Goal: Transaction & Acquisition: Purchase product/service

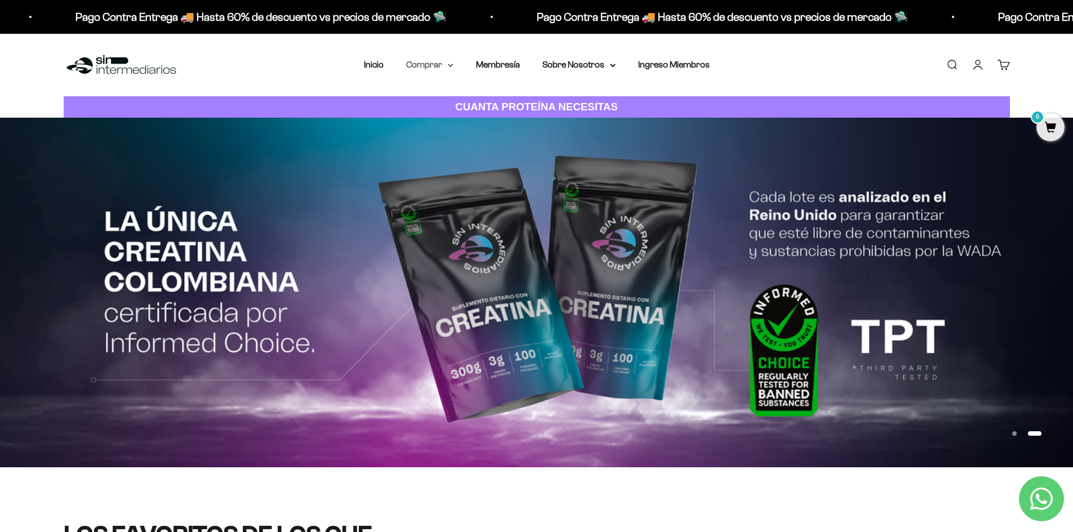
click at [450, 67] on icon at bounding box center [451, 66] width 6 height 4
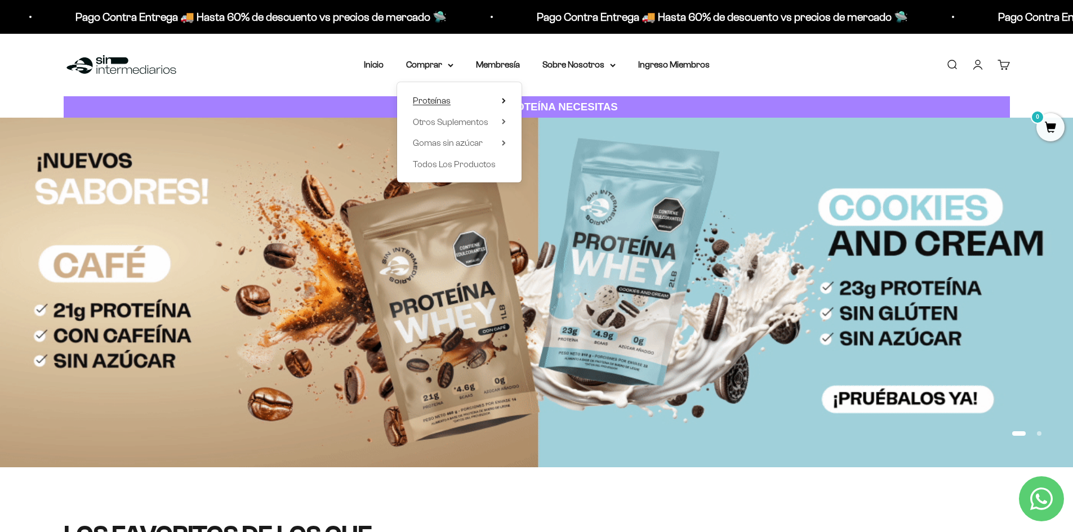
click at [504, 102] on icon at bounding box center [504, 101] width 2 height 5
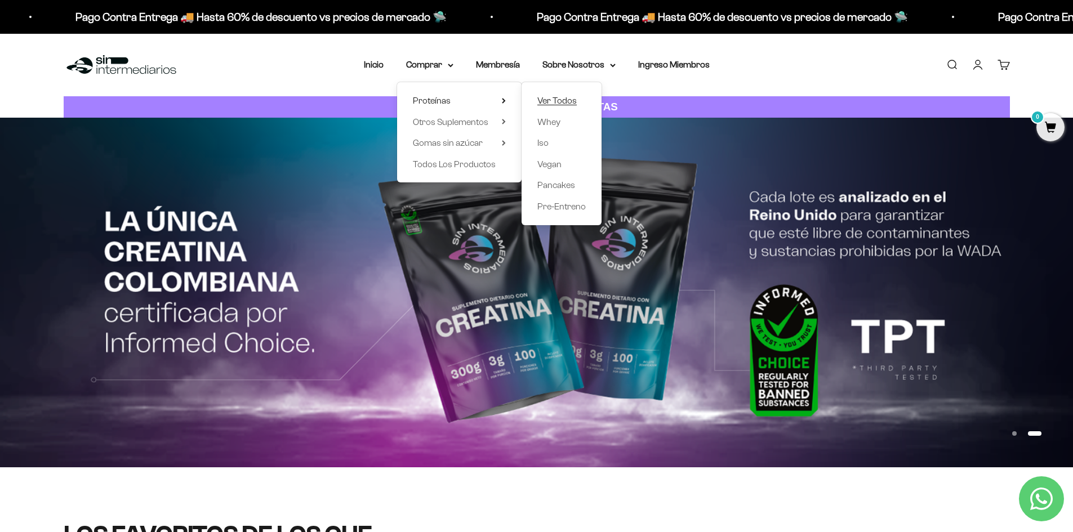
click at [570, 100] on span "Ver Todos" at bounding box center [556, 101] width 39 height 10
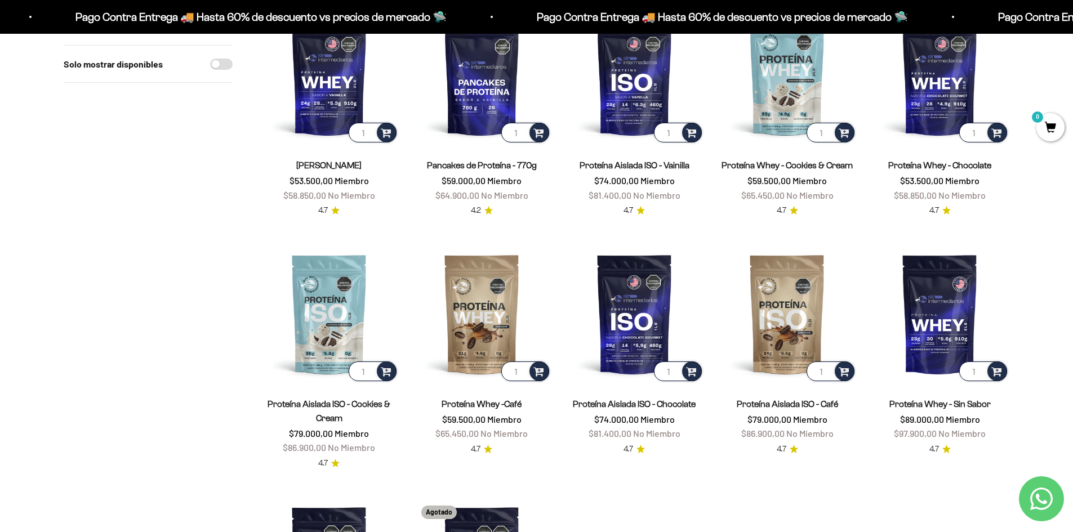
scroll to position [225, 0]
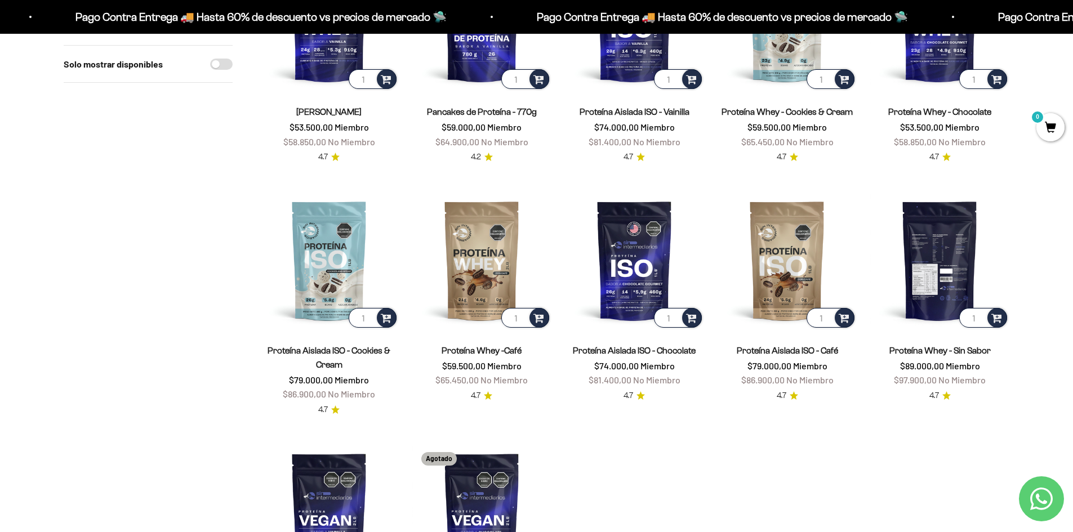
click at [940, 275] on img at bounding box center [939, 260] width 139 height 139
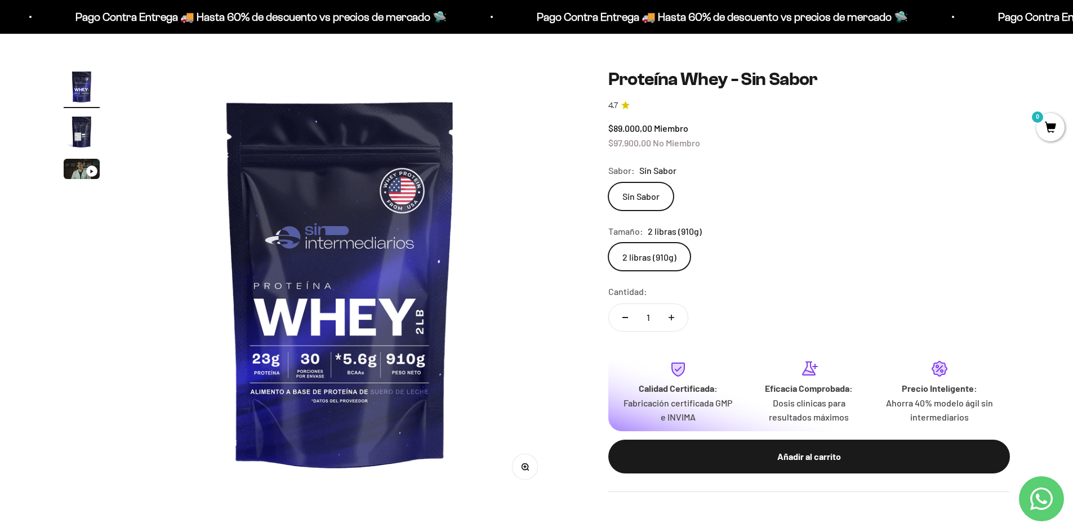
scroll to position [338, 0]
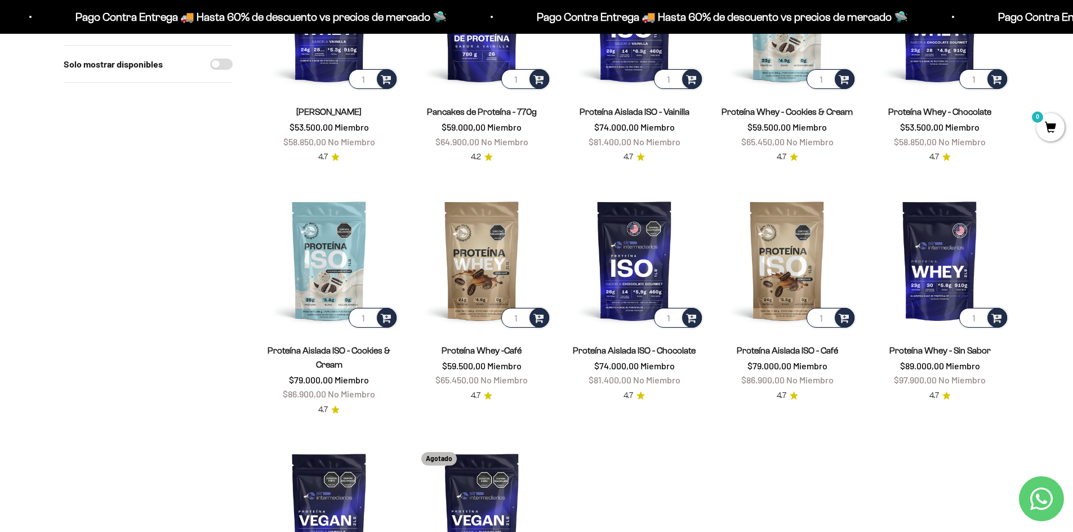
scroll to position [113, 0]
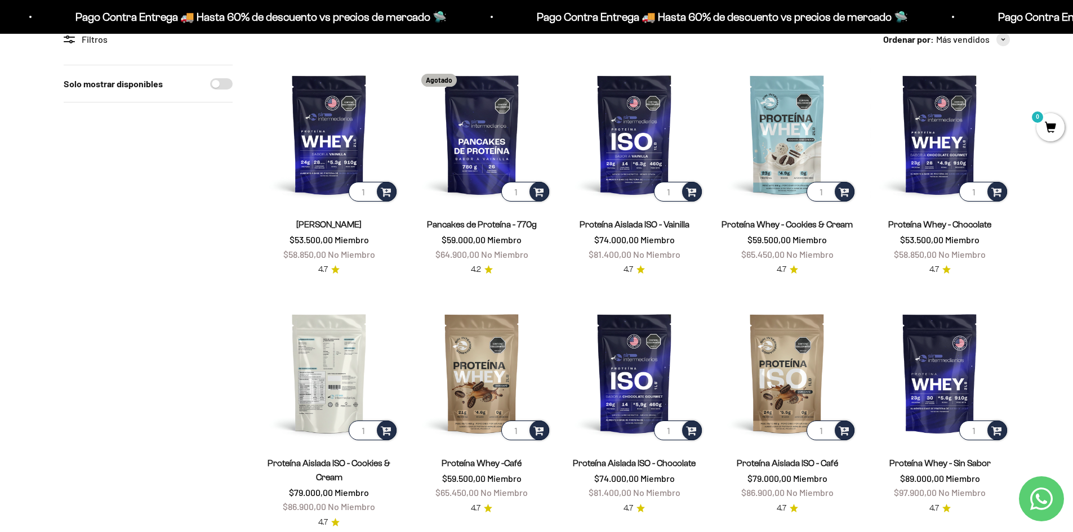
click at [322, 380] on img at bounding box center [329, 373] width 139 height 139
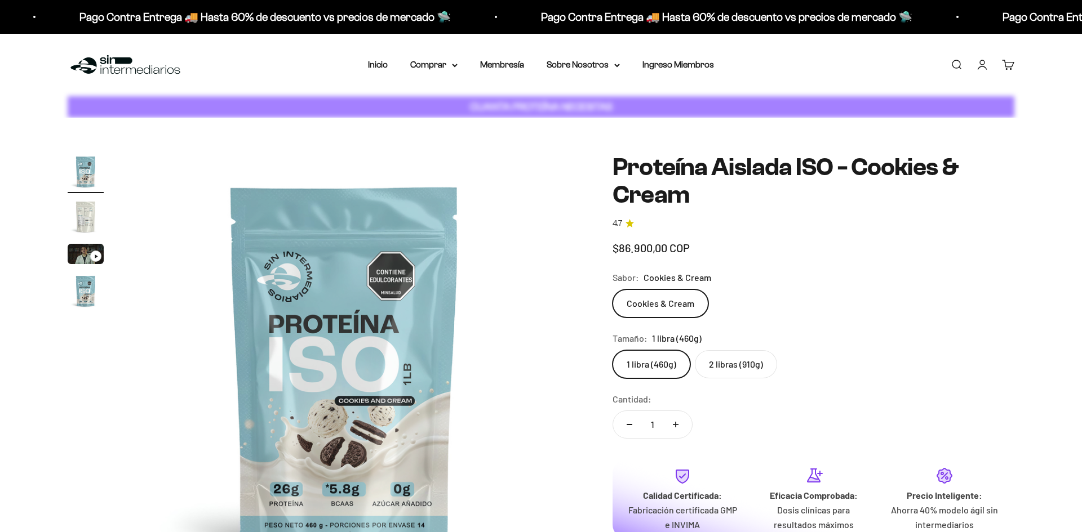
click at [347, 397] on img at bounding box center [345, 368] width 428 height 428
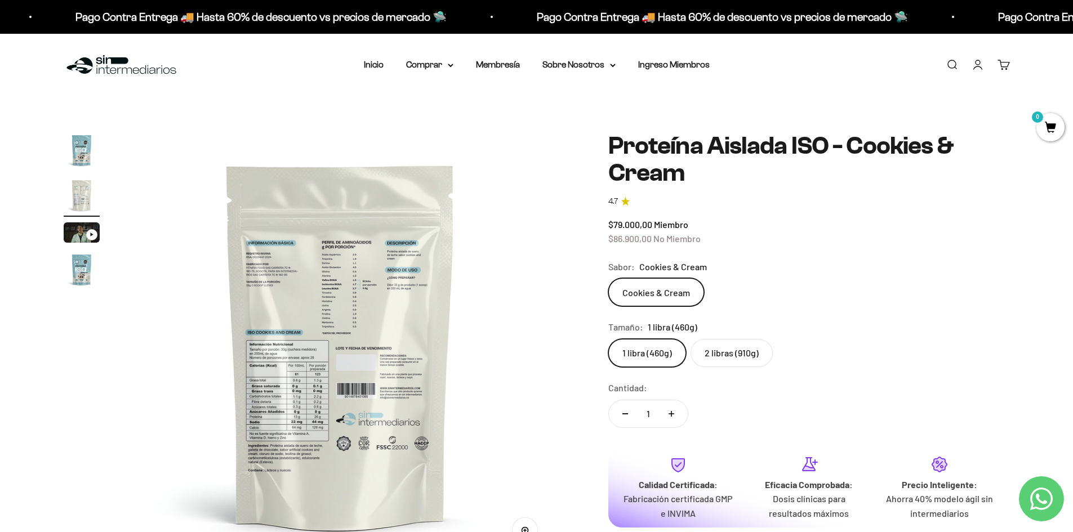
click at [367, 281] on img at bounding box center [341, 346] width 428 height 428
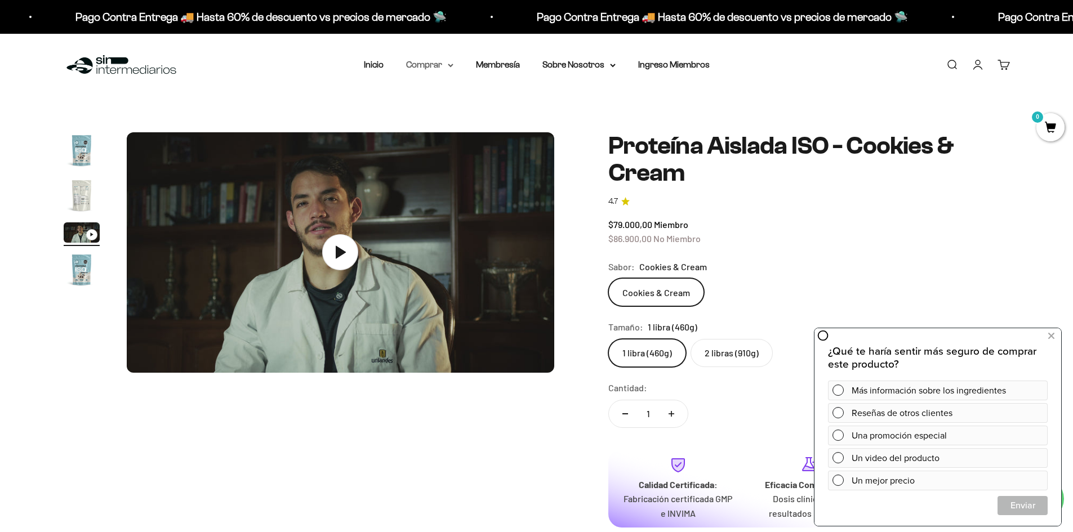
click at [442, 64] on summary "Comprar" at bounding box center [429, 64] width 47 height 15
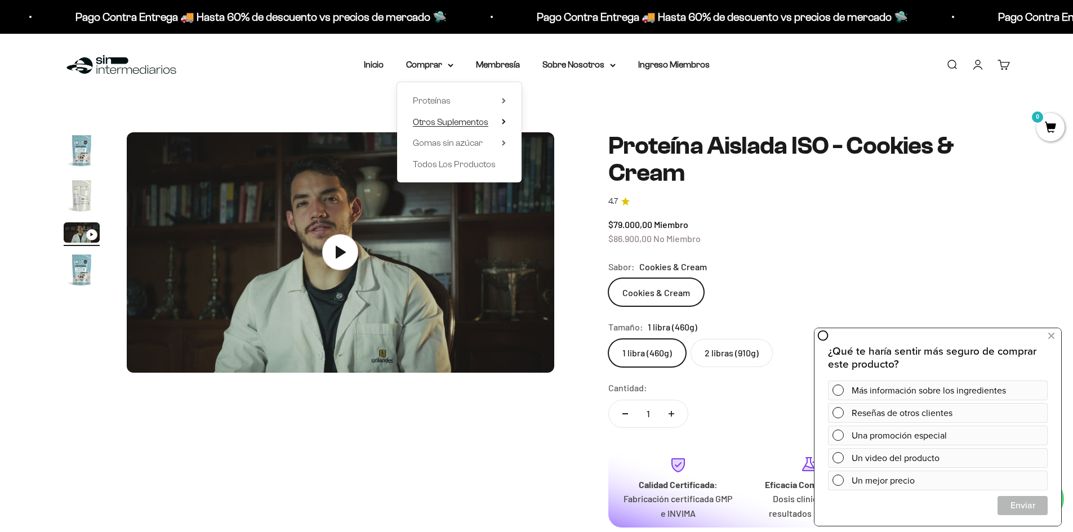
click at [500, 123] on summary "Otros Suplementos" at bounding box center [459, 122] width 93 height 15
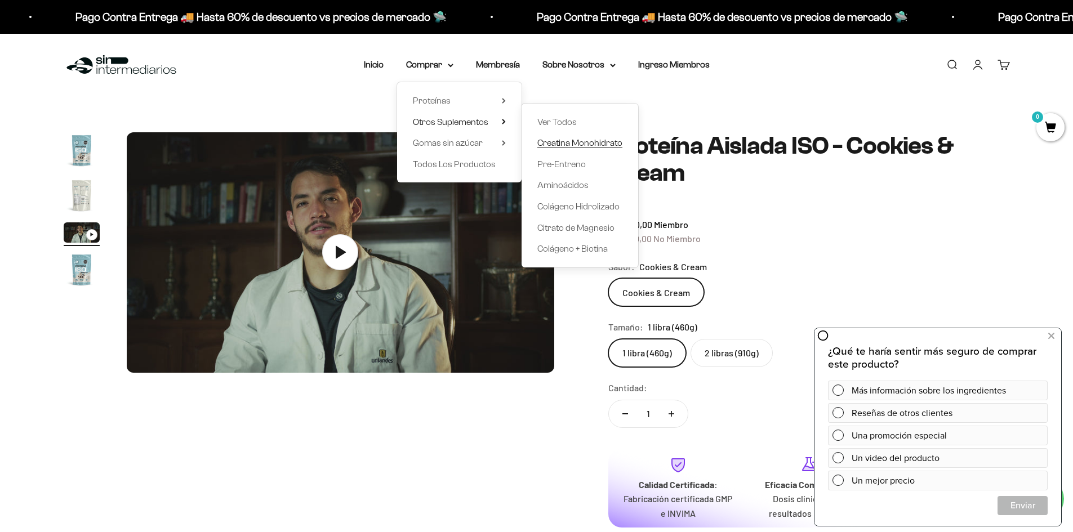
click at [581, 141] on span "Creatina Monohidrato" at bounding box center [579, 143] width 85 height 10
